Goal: Task Accomplishment & Management: Manage account settings

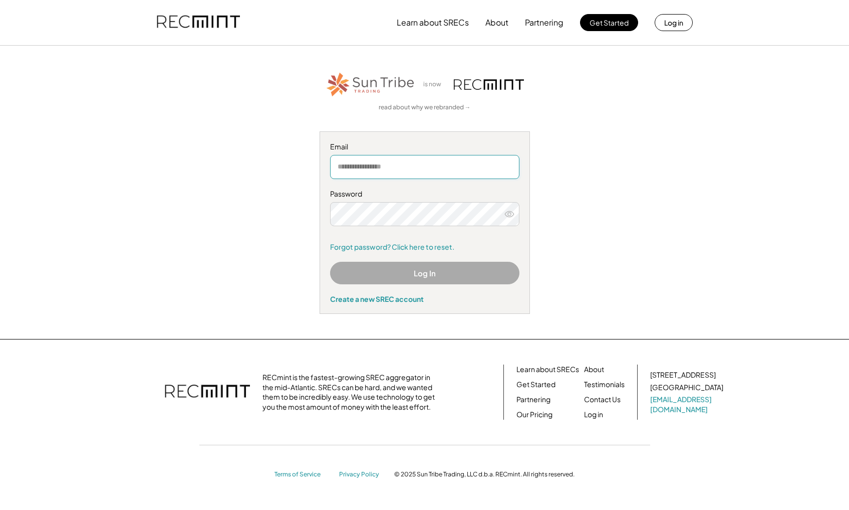
click at [353, 166] on input "email" at bounding box center [424, 167] width 189 height 24
type input "**********"
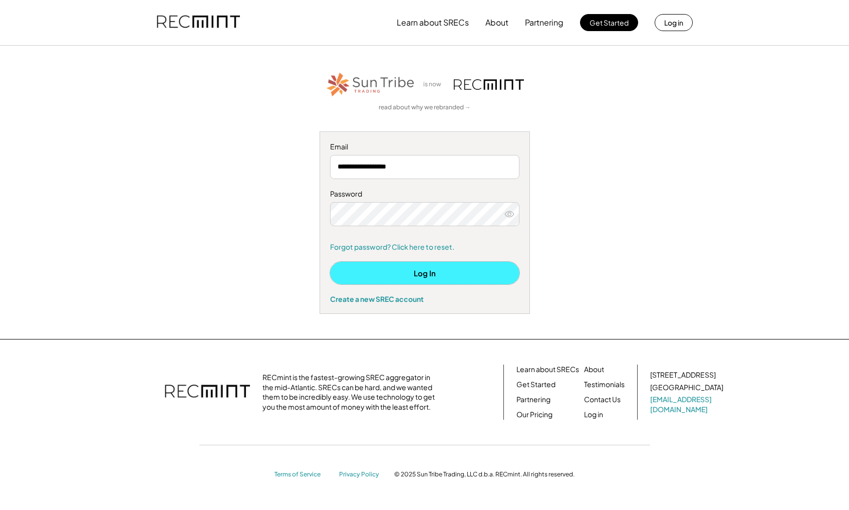
click at [434, 272] on button "Log In" at bounding box center [424, 273] width 189 height 23
